Goal: Information Seeking & Learning: Learn about a topic

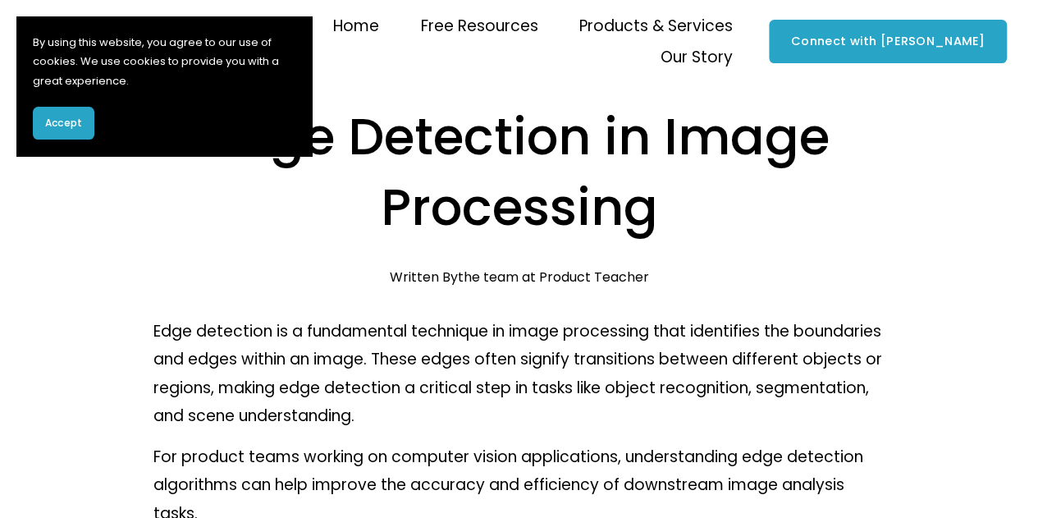
click at [84, 122] on button "Accept" at bounding box center [64, 123] width 62 height 33
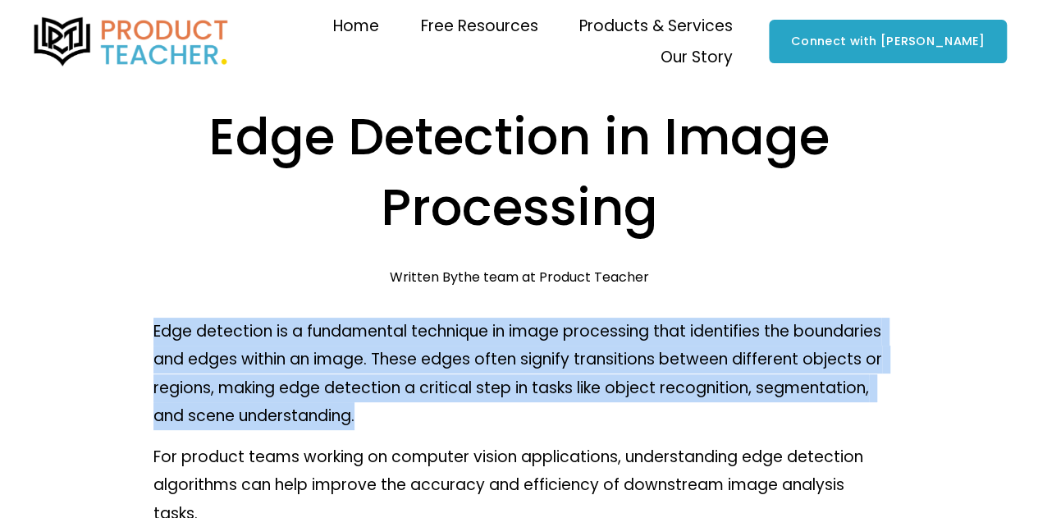
drag, startPoint x: 153, startPoint y: 338, endPoint x: 609, endPoint y: 414, distance: 462.5
copy p "Edge detection is a fundamental technique in image processing that identifies t…"
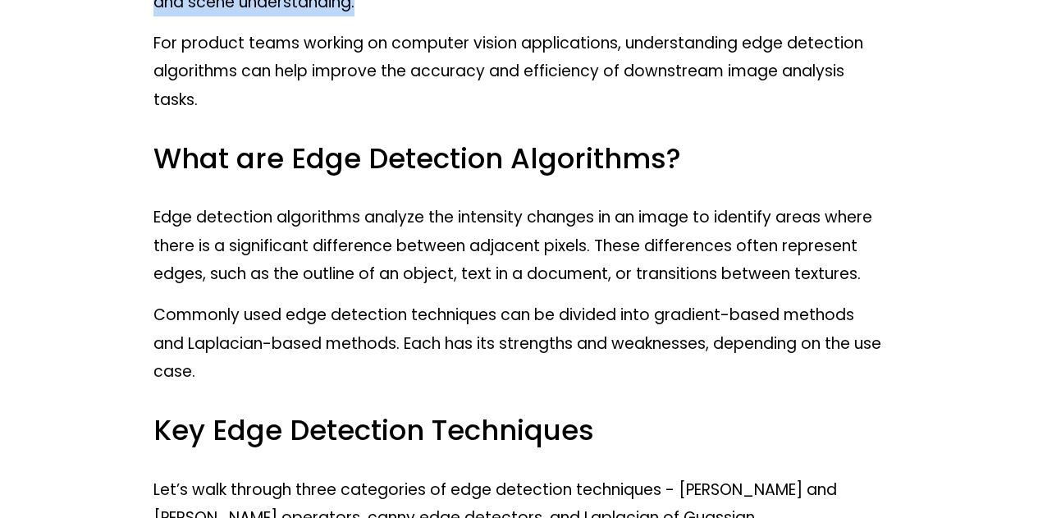
scroll to position [418, 0]
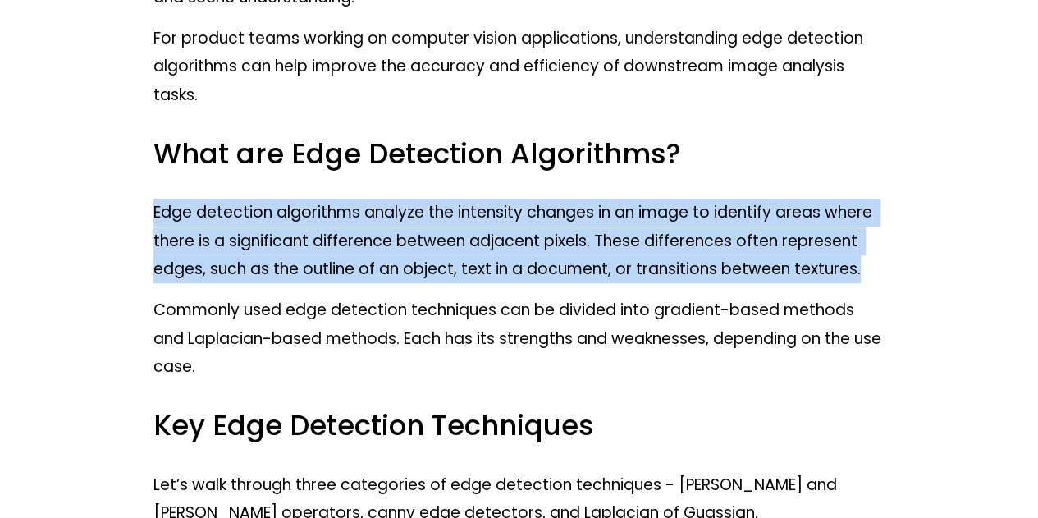
drag, startPoint x: 154, startPoint y: 209, endPoint x: 867, endPoint y: 274, distance: 715.9
click at [867, 274] on p "Edge detection algorithms analyze the intensity changes in an image to identify…" at bounding box center [519, 241] width 732 height 85
copy p "Edge detection algorithms analyze the intensity changes in an image to identify…"
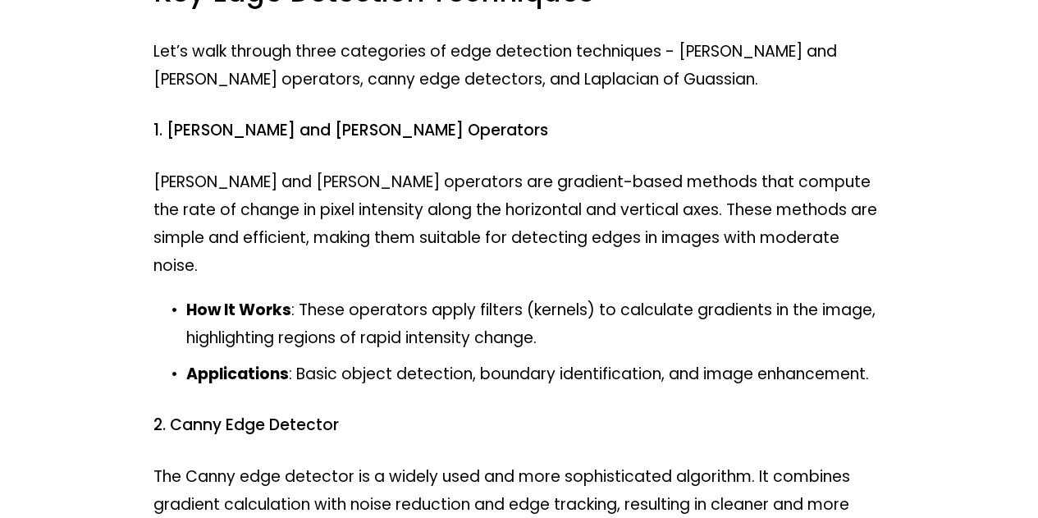
scroll to position [747, 0]
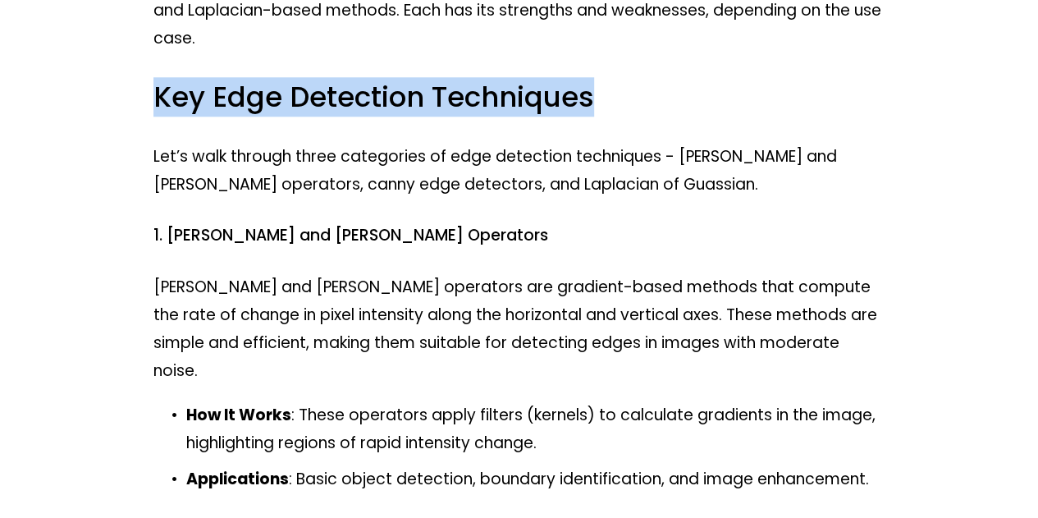
drag, startPoint x: 157, startPoint y: 91, endPoint x: 544, endPoint y: 109, distance: 387.7
click at [602, 100] on h3 "Key Edge Detection Techniques" at bounding box center [519, 98] width 732 height 38
copy h3 "Key Edge Detection Techniques"
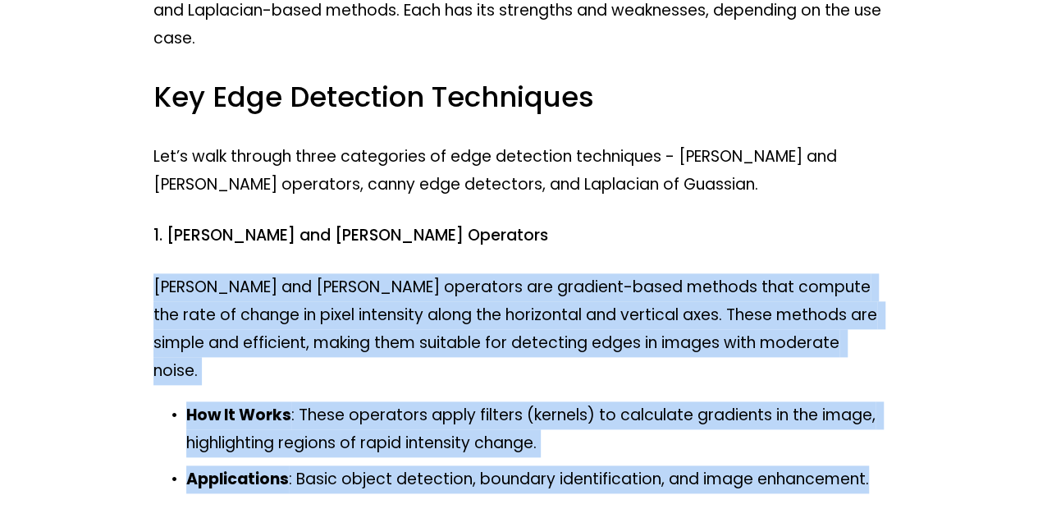
drag, startPoint x: 154, startPoint y: 288, endPoint x: 930, endPoint y: 465, distance: 796.1
copy div "[PERSON_NAME] and [PERSON_NAME] operators are gradient-based methods that compu…"
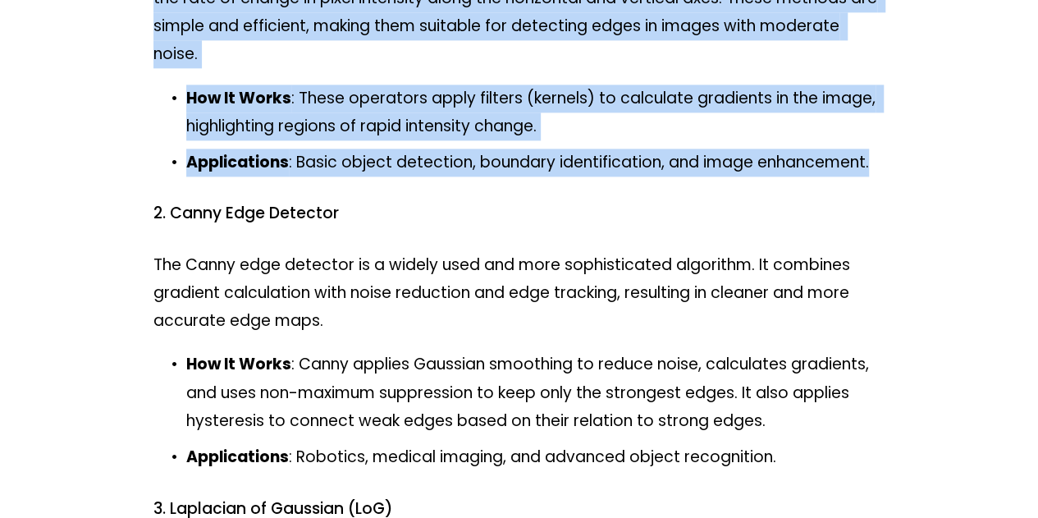
scroll to position [1088, 0]
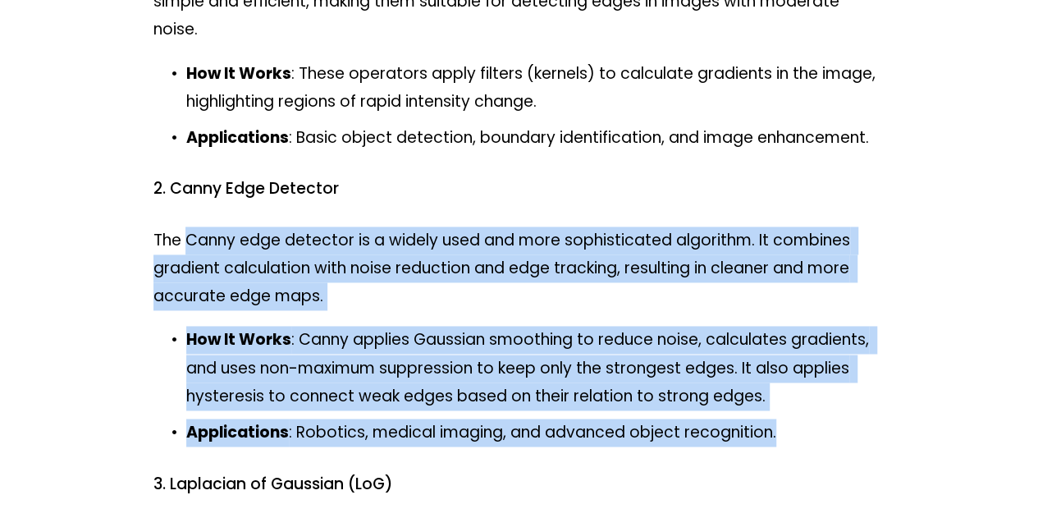
drag, startPoint x: 187, startPoint y: 217, endPoint x: 811, endPoint y: 390, distance: 647.9
copy div "Canny edge detector is a widely used and more sophisticated algorithm. It combi…"
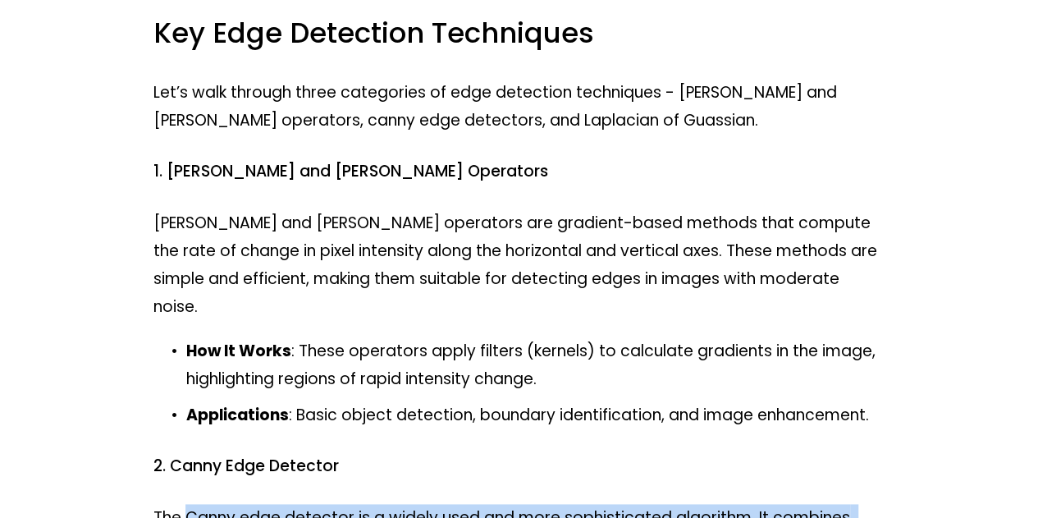
scroll to position [464, 0]
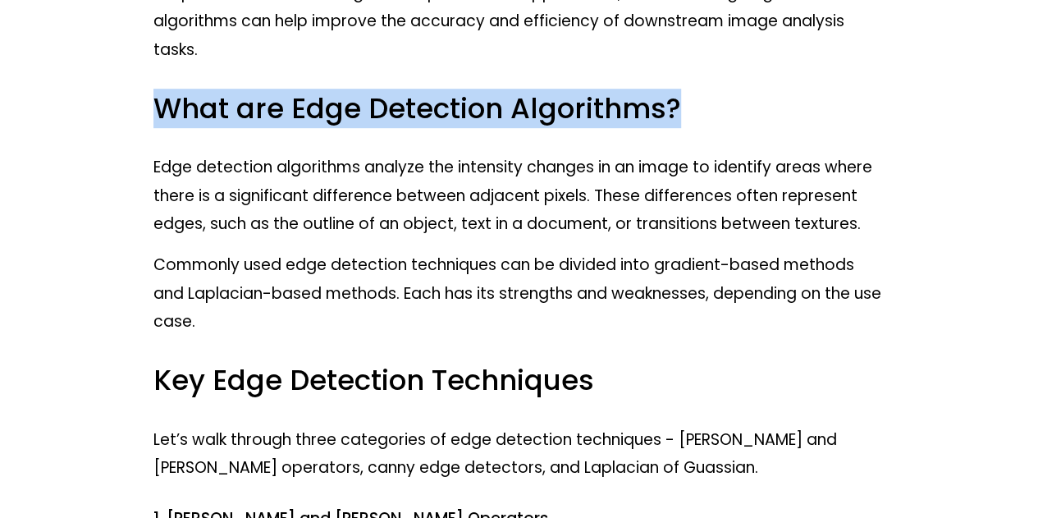
drag, startPoint x: 985, startPoint y: 66, endPoint x: 970, endPoint y: 24, distance: 44.7
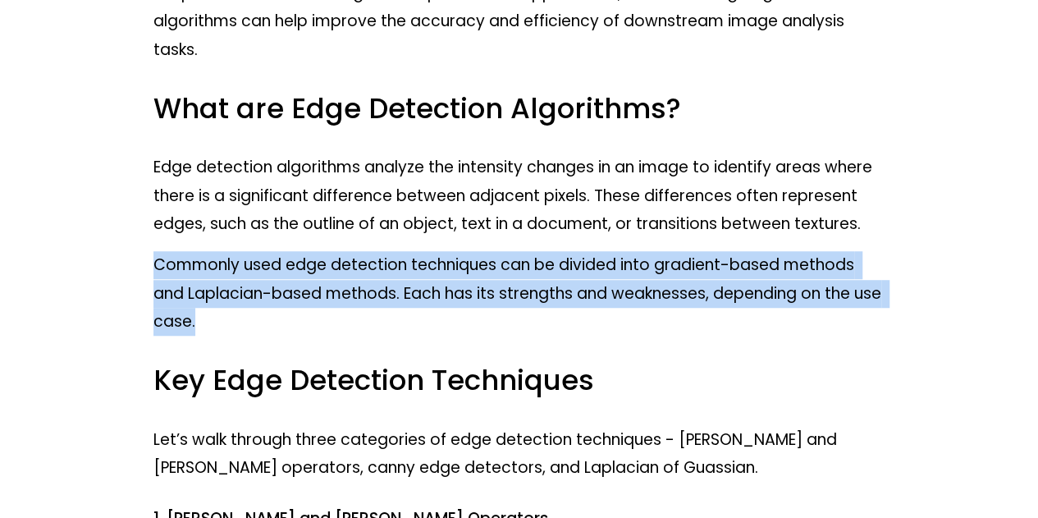
drag, startPoint x: 157, startPoint y: 272, endPoint x: 259, endPoint y: 323, distance: 114.8
click at [259, 323] on p "Commonly used edge detection techniques can be divided into gradient-based meth…" at bounding box center [519, 293] width 732 height 85
copy p "Commonly used edge detection techniques can be divided into gradient-based meth…"
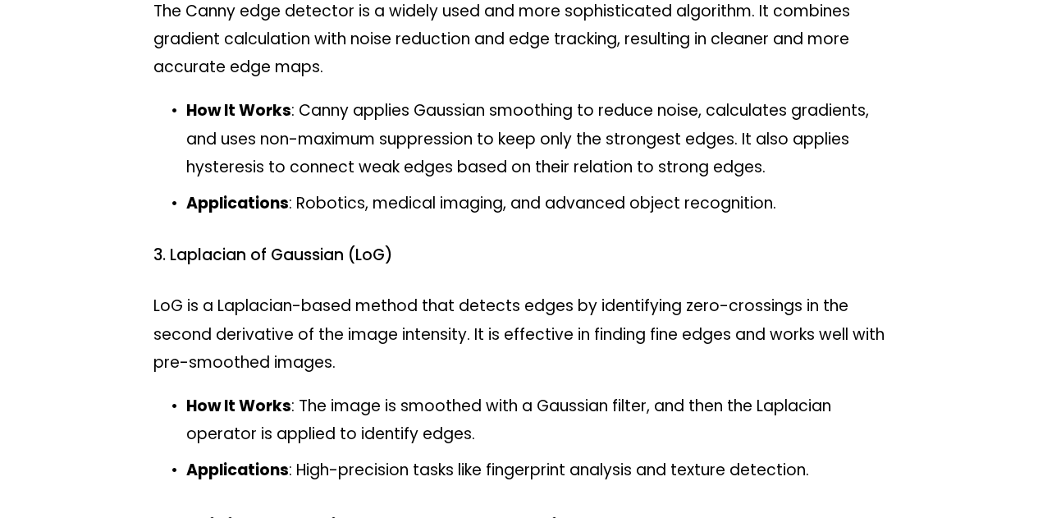
scroll to position [1350, 0]
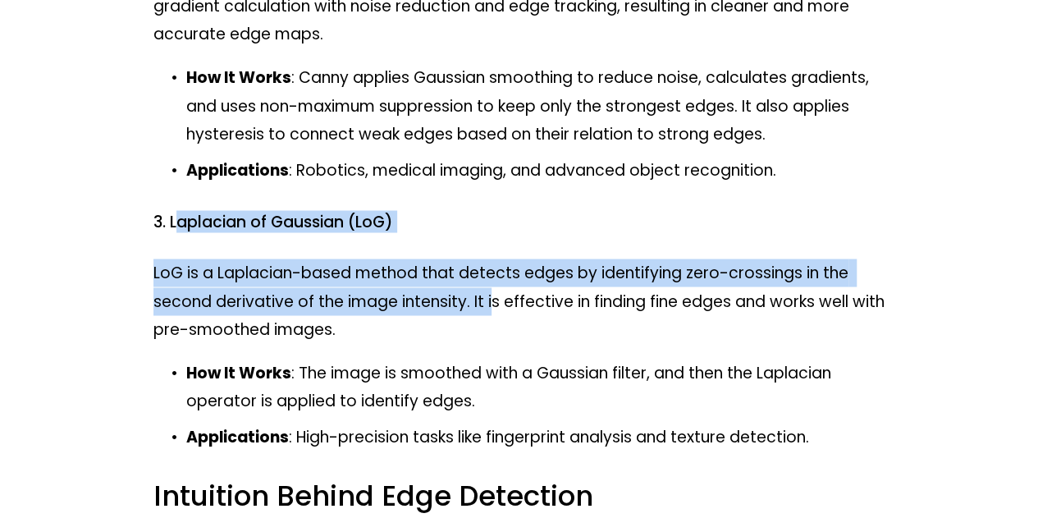
drag, startPoint x: 174, startPoint y: 204, endPoint x: 491, endPoint y: 274, distance: 324.3
click at [491, 274] on div "Edge detection is a fundamental technique in image processing that identifies t…" at bounding box center [519, 490] width 732 height 3045
click at [162, 209] on div "Edge detection is a fundamental technique in image processing that identifies t…" at bounding box center [519, 490] width 732 height 3045
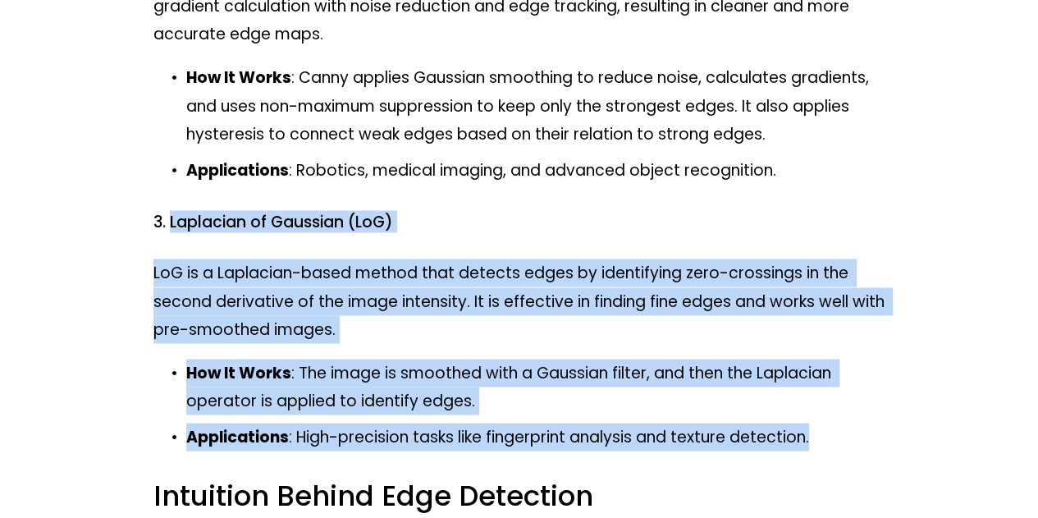
drag, startPoint x: 172, startPoint y: 196, endPoint x: 817, endPoint y: 400, distance: 676.5
click at [817, 400] on div "Edge detection is a fundamental technique in image processing that identifies t…" at bounding box center [519, 490] width 732 height 3045
copy div "Laplacian of Gaussian (LoG) LoG is a Laplacian-based method that detects edges …"
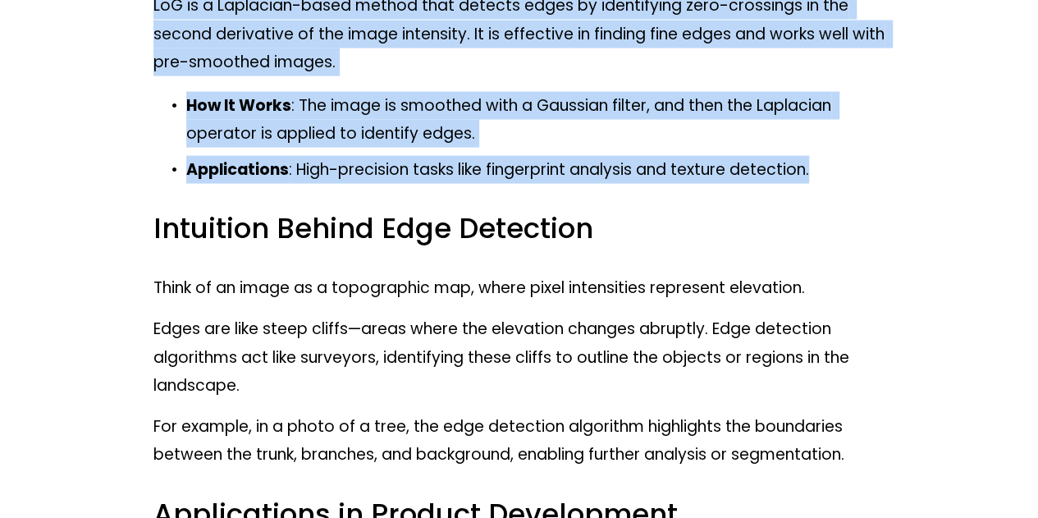
scroll to position [1579, 0]
